Goal: Transaction & Acquisition: Obtain resource

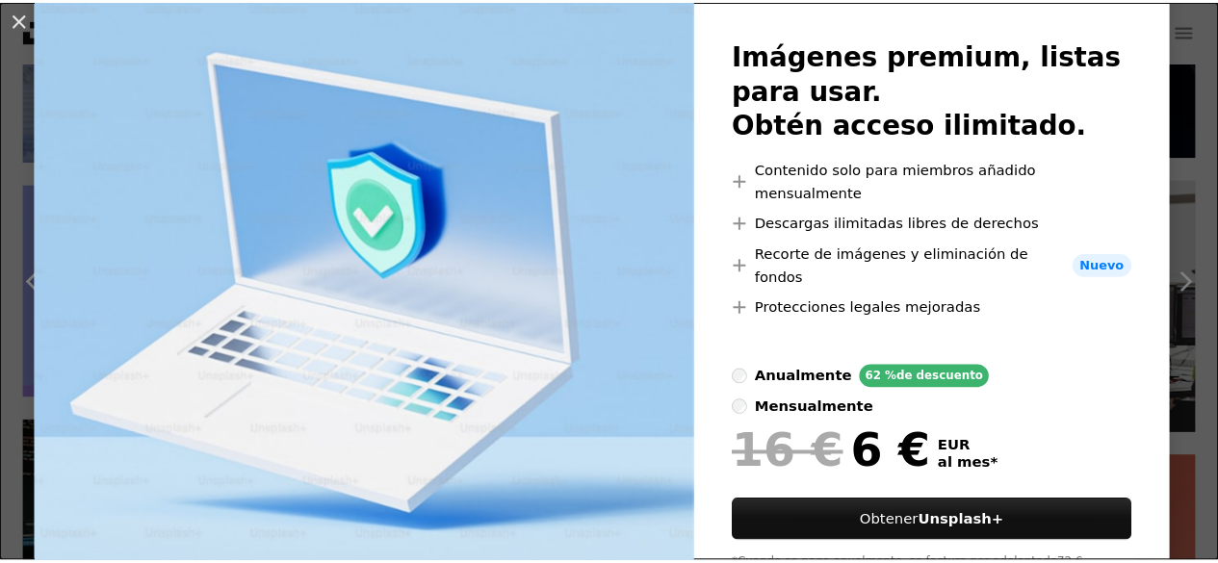
scroll to position [162, 0]
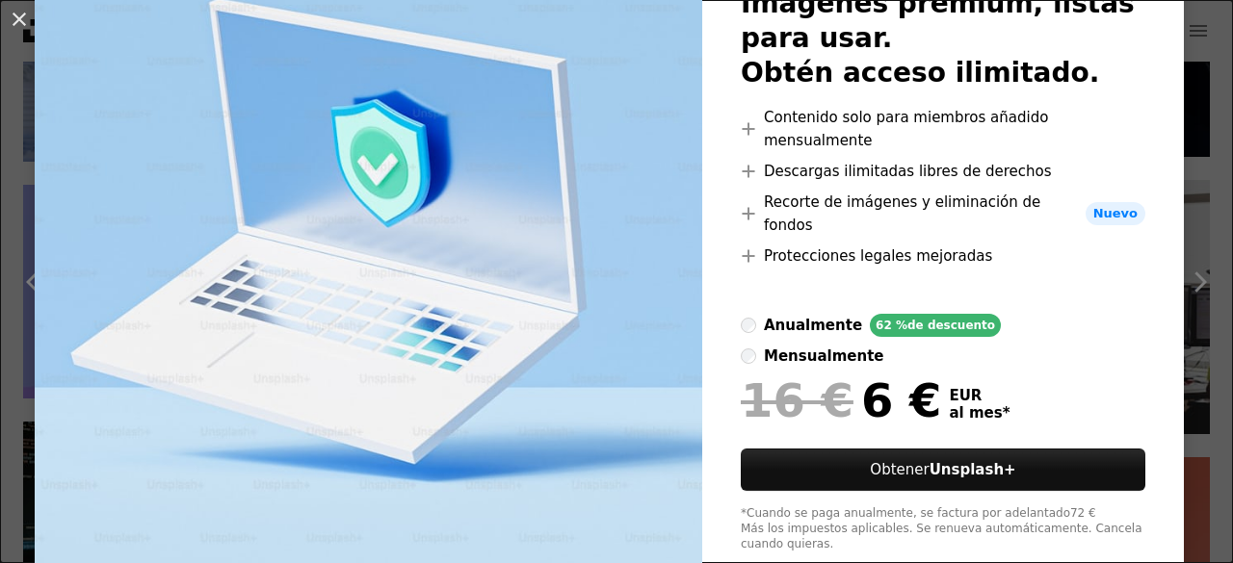
click at [1189, 189] on div "An X shape Unsplash+ Imágenes premium, listas para usar. Obtén acceso ilimitado…" at bounding box center [616, 281] width 1233 height 563
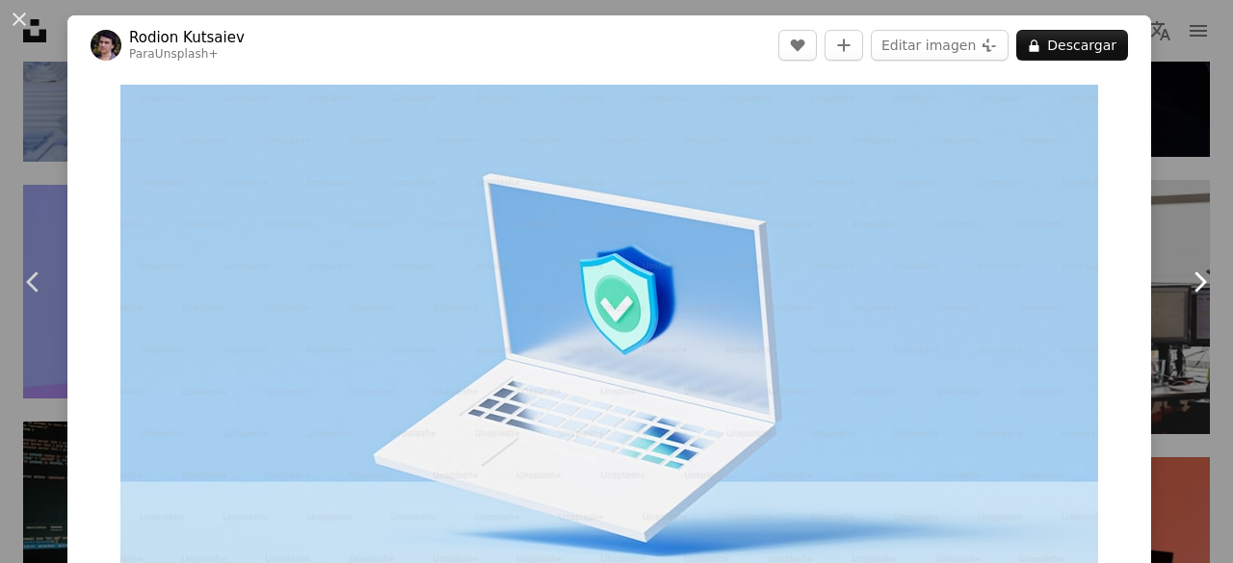
click at [1165, 215] on link "Chevron right" at bounding box center [1198, 282] width 67 height 185
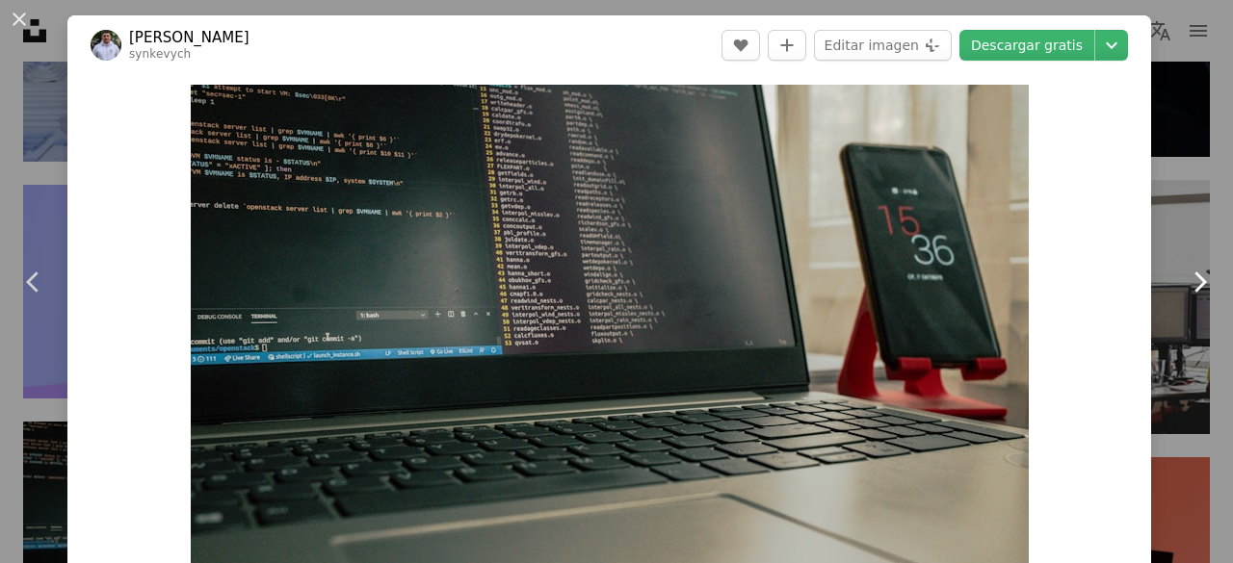
click at [1165, 215] on link "Chevron right" at bounding box center [1198, 282] width 67 height 185
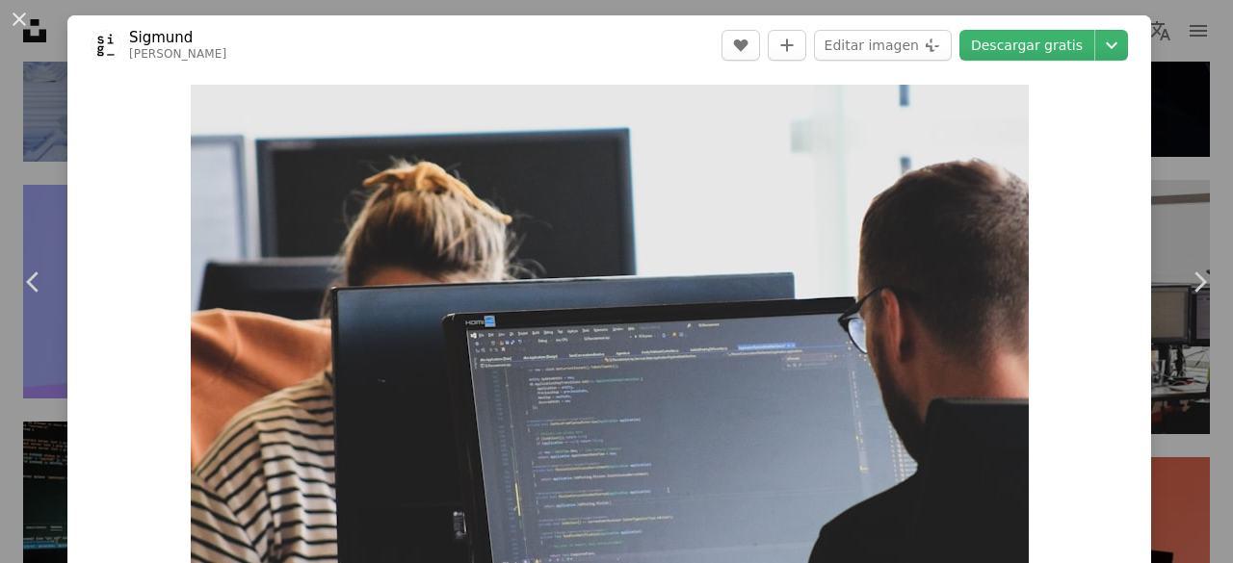
click at [19, 14] on button "An X shape" at bounding box center [19, 19] width 23 height 23
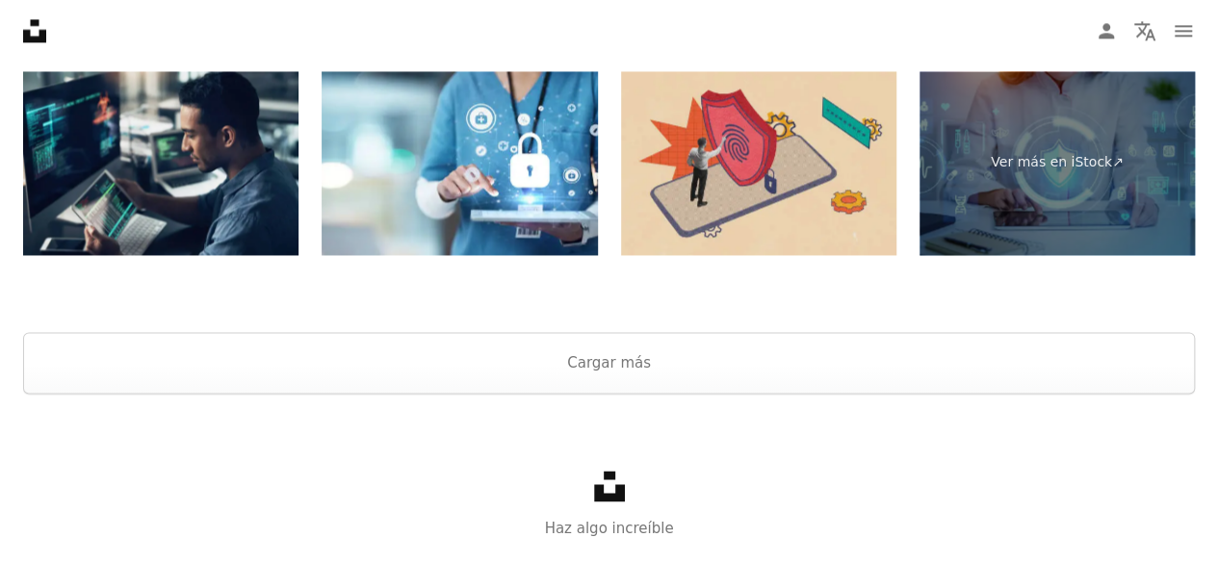
scroll to position [5019, 0]
